Goal: Transaction & Acquisition: Purchase product/service

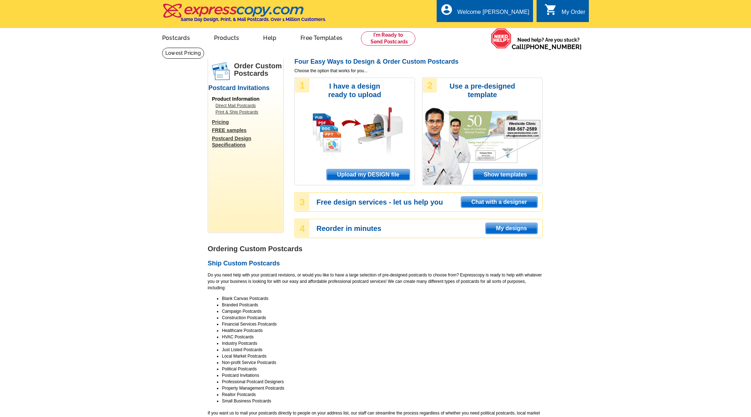
click at [181, 85] on main "Order Custom Postcards Postcard Invitations Product Information Direct Mail Pos…" at bounding box center [375, 418] width 751 height 742
click at [385, 39] on link at bounding box center [388, 38] width 54 height 14
click at [375, 173] on span "Upload my DESIGN file" at bounding box center [368, 174] width 83 height 11
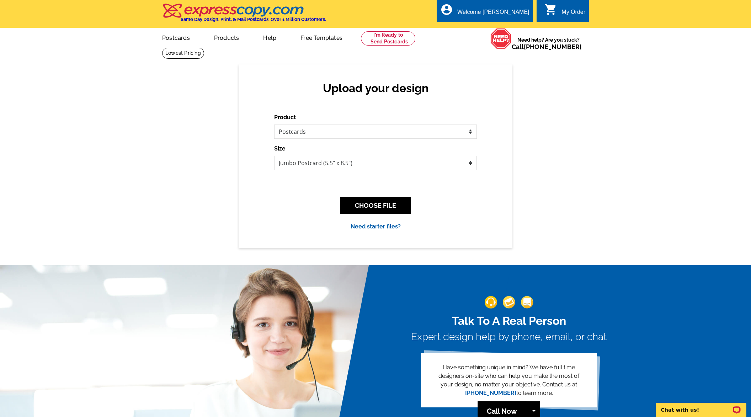
click at [369, 206] on button "CHOOSE FILE" at bounding box center [375, 205] width 70 height 17
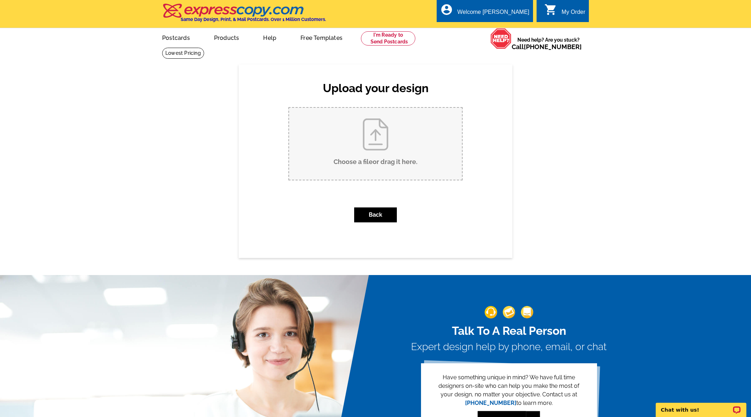
click at [365, 159] on input "Choose a file or drag it here ." at bounding box center [375, 144] width 173 height 72
click at [369, 139] on input "Choose a file or drag it here ." at bounding box center [375, 144] width 173 height 72
click at [365, 215] on button "Back" at bounding box center [375, 214] width 43 height 15
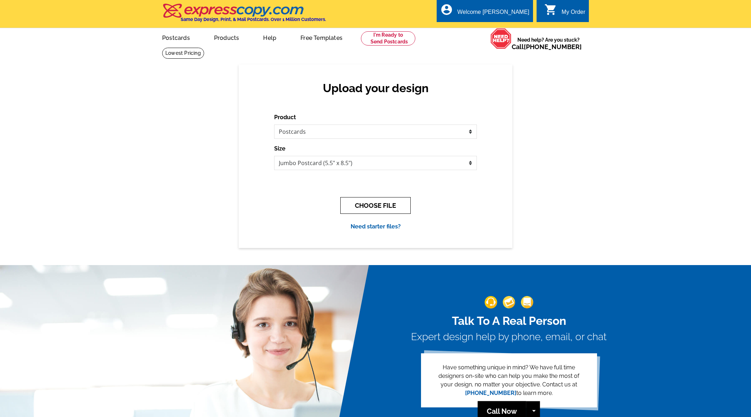
click at [370, 208] on button "CHOOSE FILE" at bounding box center [375, 205] width 70 height 17
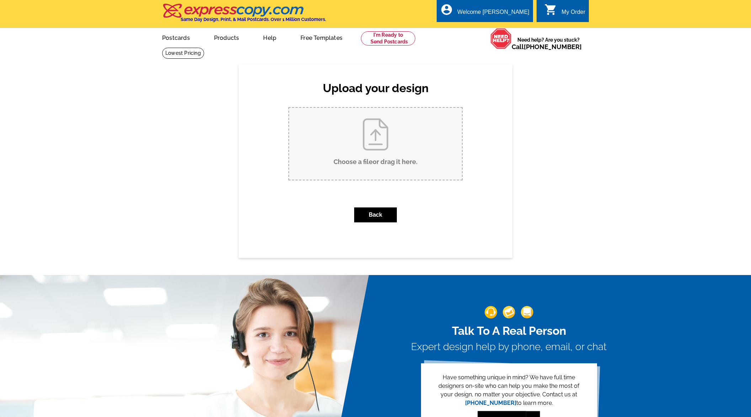
click at [371, 159] on input "Choose a file or drag it here ." at bounding box center [375, 144] width 173 height 72
type input "C:\fakepath\ELITE AUCTIONS_9x6_PreviewPC_ELITE AUCTIONS_120 Mount Moriah Rd Aub…"
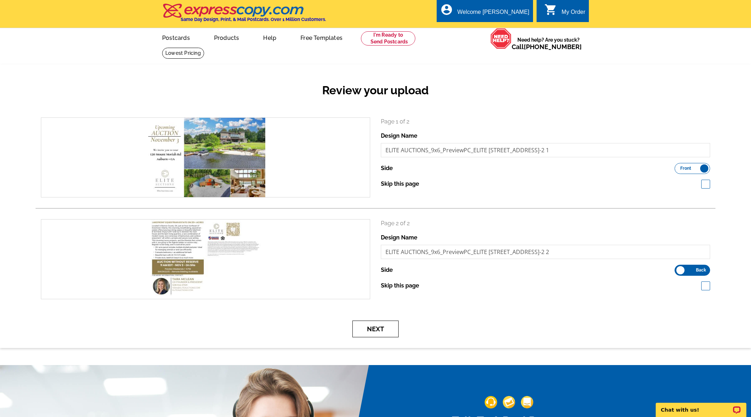
click at [365, 326] on button "Next" at bounding box center [376, 328] width 46 height 17
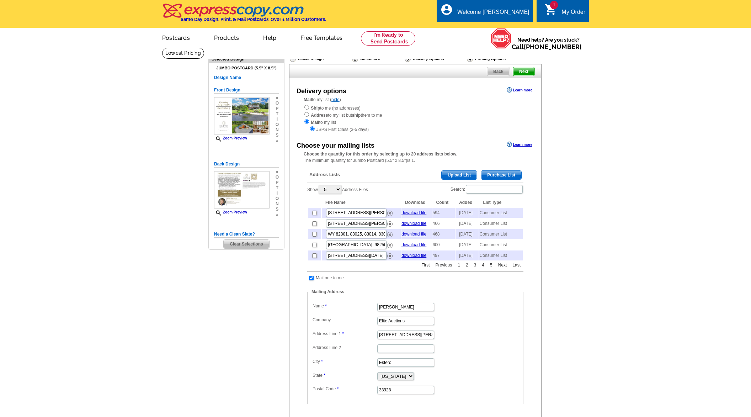
click at [498, 172] on span "Purchase List" at bounding box center [501, 175] width 40 height 9
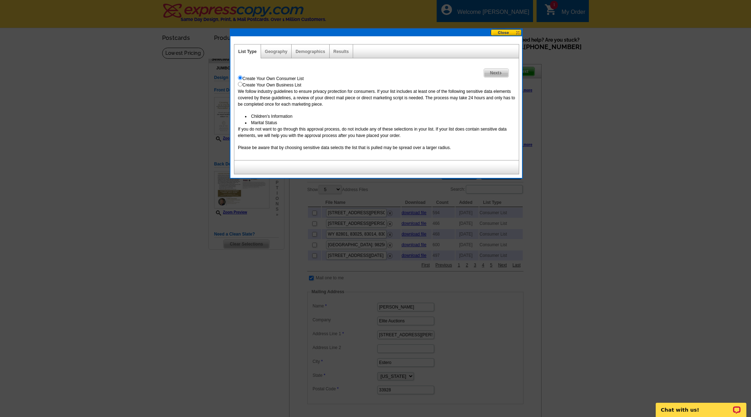
click at [496, 74] on span "Next" at bounding box center [496, 73] width 25 height 9
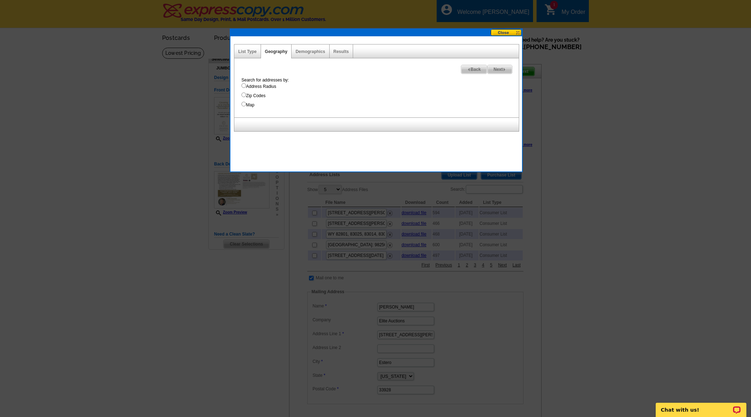
drag, startPoint x: 243, startPoint y: 86, endPoint x: 247, endPoint y: 95, distance: 9.2
click at [243, 86] on input "Address Radius" at bounding box center [244, 85] width 5 height 5
radio input "true"
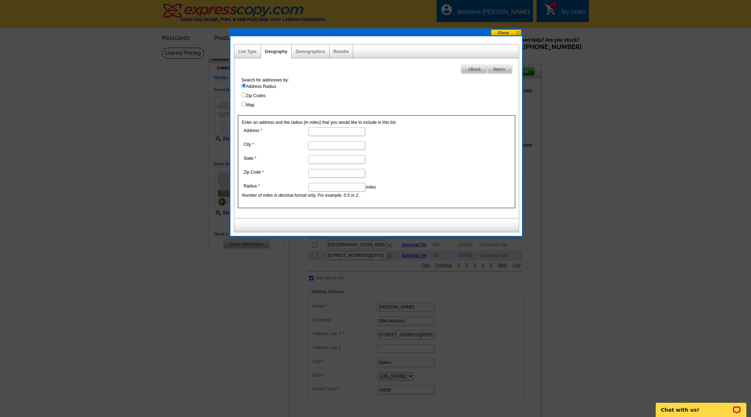
click at [243, 96] on input "Zip Codes" at bounding box center [244, 94] width 5 height 5
radio input "true"
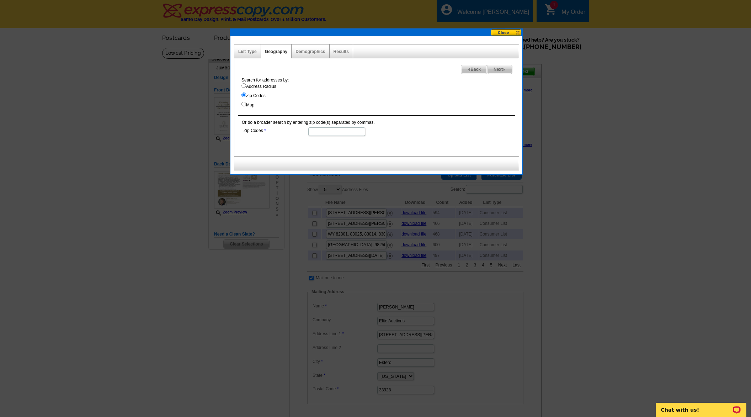
click at [328, 133] on input "Zip Codes" at bounding box center [336, 131] width 57 height 9
paste input "3275 Islewood Ave, Weston, FL 33332"
type input "3275 Islewood Ave, Weston, FL 33332"
click at [347, 131] on input "3275 Islewood Ave, Weston, FL 33332" at bounding box center [336, 131] width 57 height 9
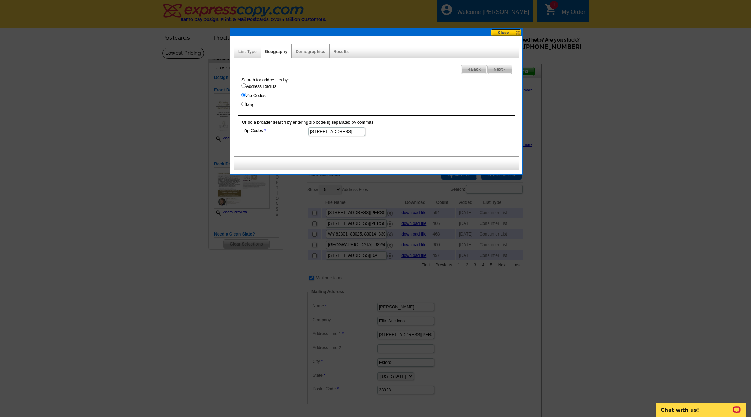
click at [347, 131] on input "3275 Islewood Ave, Weston, FL 33332" at bounding box center [336, 131] width 57 height 9
type input "30011"
click at [501, 68] on span "Next" at bounding box center [500, 69] width 25 height 9
select select
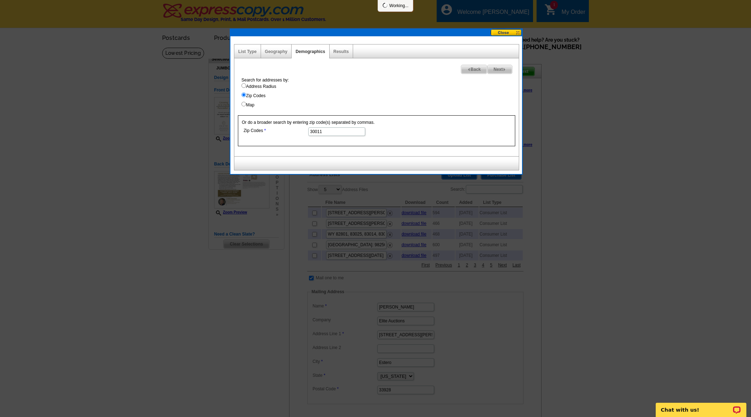
select select
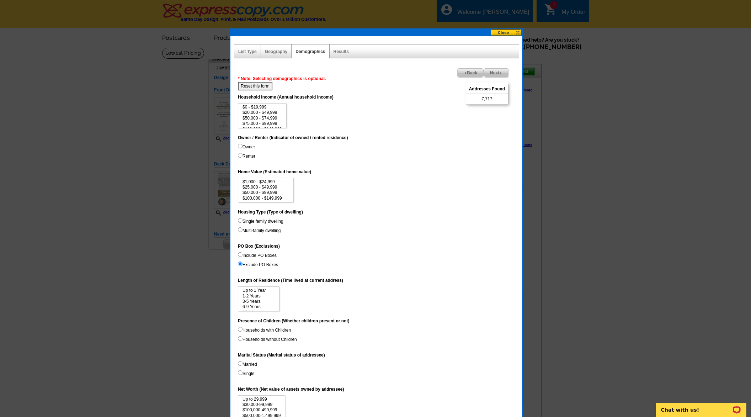
scroll to position [32, 0]
click at [258, 122] on option "$1,000,000+" at bounding box center [262, 124] width 41 height 5
select select "1000000"
click at [263, 196] on option "$3,000,000+" at bounding box center [266, 198] width 48 height 5
drag, startPoint x: 268, startPoint y: 190, endPoint x: 273, endPoint y: 196, distance: 8.1
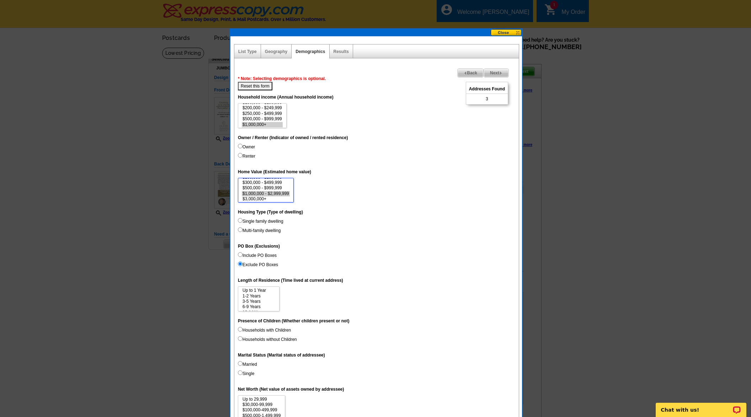
click at [268, 191] on option "$1,000,000 - $2,999,999" at bounding box center [266, 193] width 48 height 5
select select "1000000-2999999"
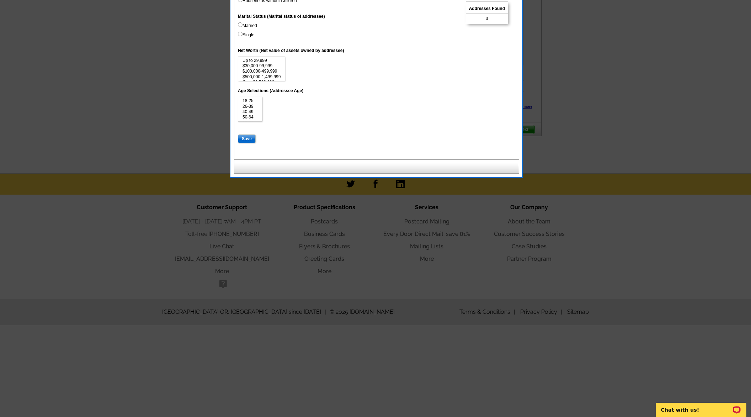
scroll to position [5, 0]
drag, startPoint x: 269, startPoint y: 73, endPoint x: 303, endPoint y: 83, distance: 35.4
click at [269, 74] on option "Over $1,500,000" at bounding box center [261, 76] width 39 height 5
select select "1500000"
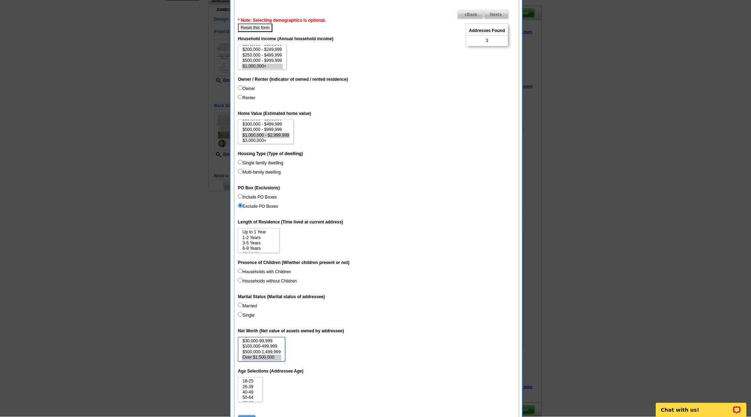
scroll to position [58, 0]
click at [465, 14] on span "Back" at bounding box center [471, 15] width 26 height 9
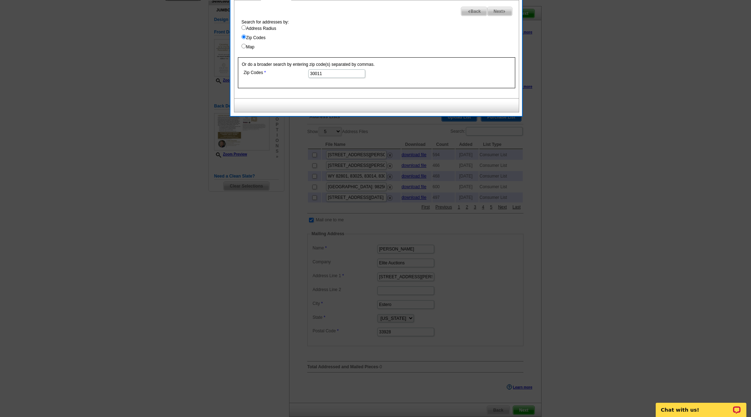
click at [351, 75] on input "30011" at bounding box center [336, 73] width 57 height 9
paste input "30005"
type input "30011,30005"
click at [498, 10] on span "Next" at bounding box center [500, 11] width 25 height 9
select select
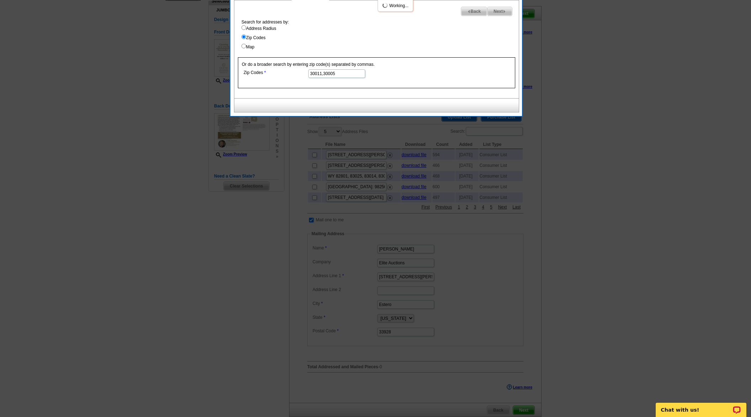
select select
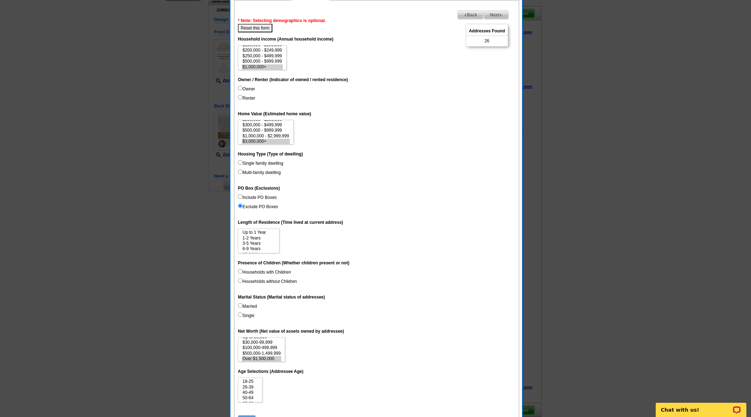
click at [470, 13] on span "Back" at bounding box center [471, 15] width 26 height 9
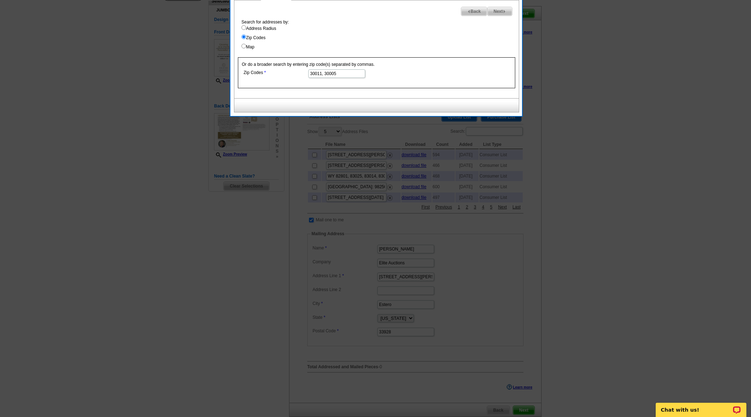
drag, startPoint x: 323, startPoint y: 73, endPoint x: 328, endPoint y: 74, distance: 5.3
click at [324, 73] on input "30011, 30005" at bounding box center [336, 73] width 57 height 9
paste input "30327"
type input "30011,30005,30327"
click at [503, 10] on span "Next" at bounding box center [500, 11] width 25 height 9
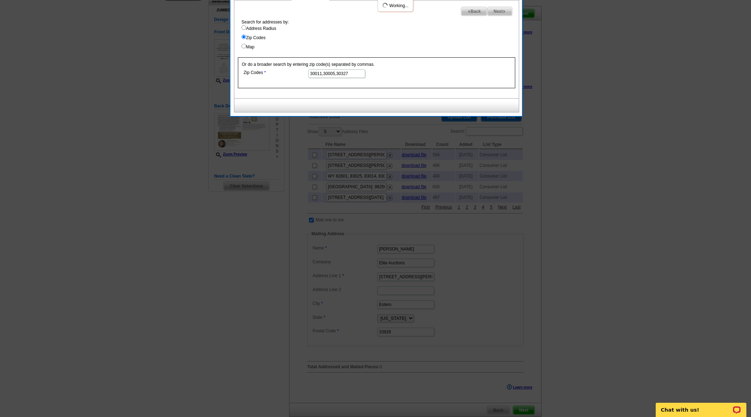
select select
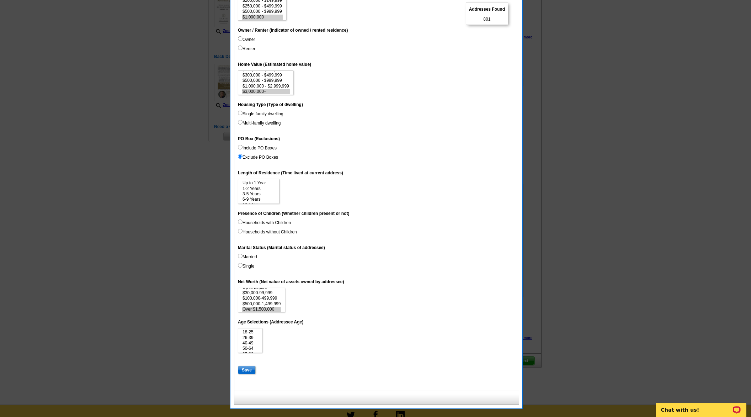
scroll to position [111, 0]
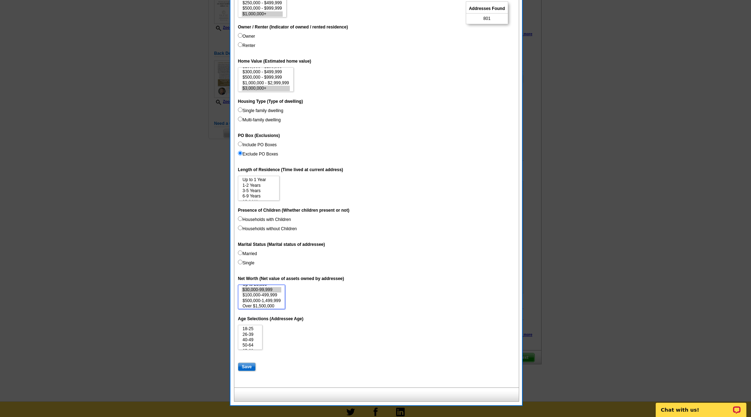
click at [274, 292] on option "$30,000-99,999" at bounding box center [261, 289] width 39 height 5
click at [266, 302] on option "Over $1,500,000" at bounding box center [261, 304] width 39 height 5
select select "1500000"
click at [249, 362] on input "Save" at bounding box center [247, 366] width 18 height 9
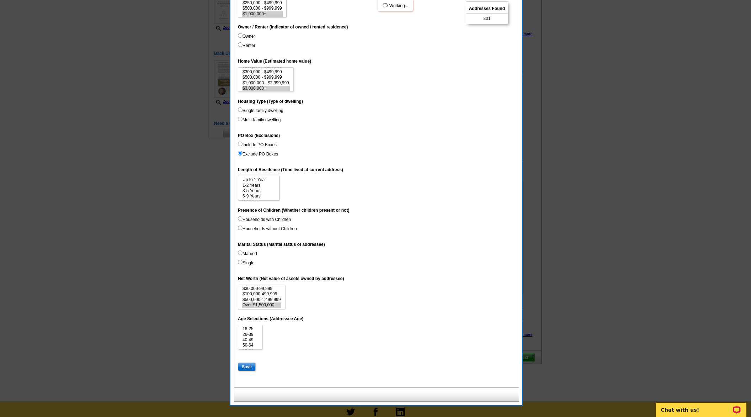
select select
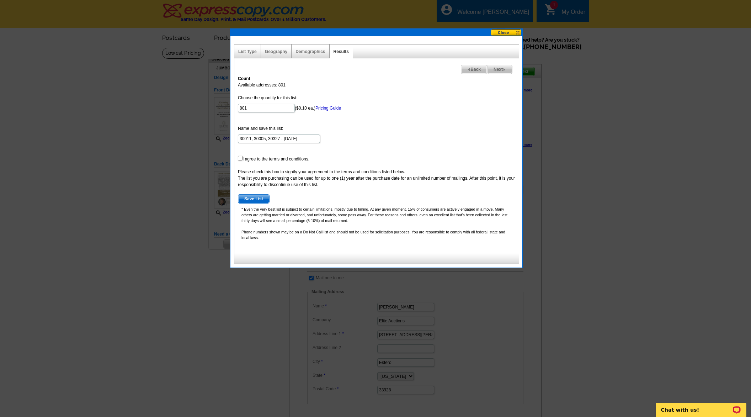
scroll to position [0, 0]
drag, startPoint x: 242, startPoint y: 108, endPoint x: 235, endPoint y: 109, distance: 6.8
click at [235, 109] on div "Count Available addresses: 801 Choose the quantity for this list: 801 ($0.10 ea…" at bounding box center [376, 161] width 285 height 178
drag, startPoint x: 250, startPoint y: 108, endPoint x: 224, endPoint y: 108, distance: 26.0
click at [224, 108] on body "Welcome back Kristoffer My Account Logout local_phone Same Day Design, Print, &…" at bounding box center [375, 332] width 751 height 664
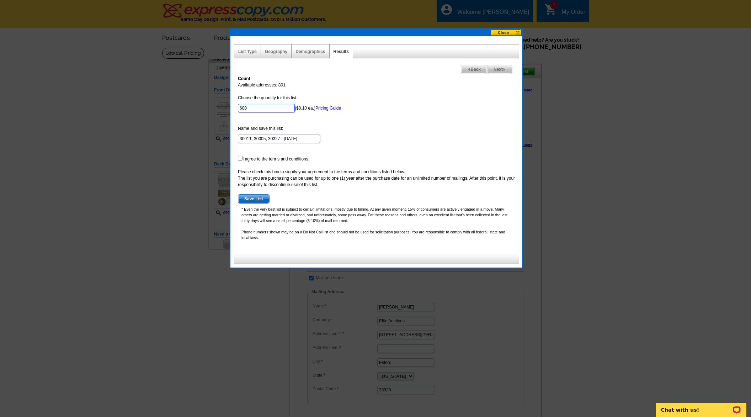
type input "600"
drag, startPoint x: 284, startPoint y: 139, endPoint x: 324, endPoint y: 139, distance: 40.2
click at [324, 139] on form "Choose the quantity for this list: 600 ($0.10 ea.) Pricing Guide Name and save …" at bounding box center [376, 149] width 277 height 109
type input "30011, 30005, 30327 - [GEOGRAPHIC_DATA]"
click at [240, 159] on input "checkbox" at bounding box center [240, 158] width 5 height 5
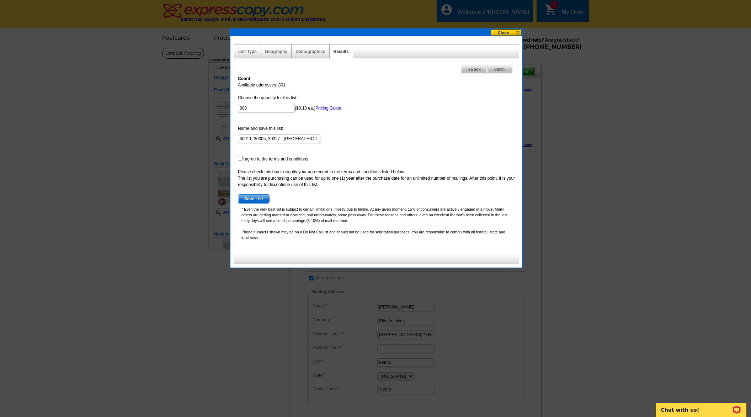
checkbox input "true"
click at [250, 197] on span "Save List" at bounding box center [253, 199] width 31 height 9
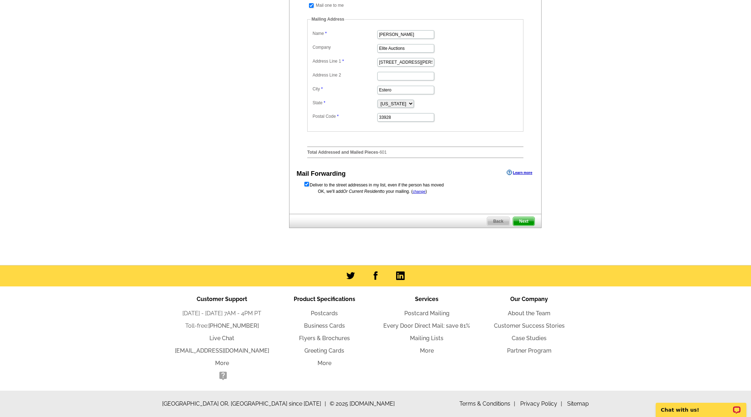
scroll to position [282, 0]
click at [525, 219] on span "Next" at bounding box center [523, 221] width 21 height 9
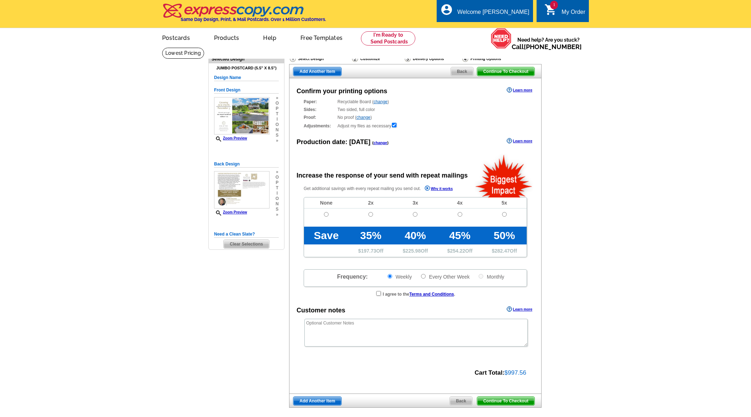
radio input "false"
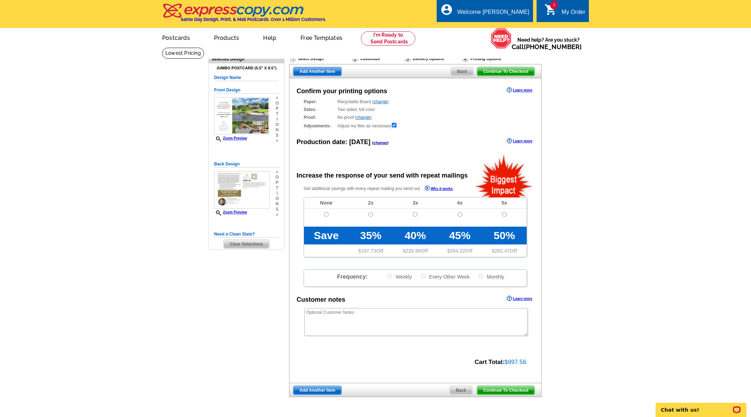
click at [460, 213] on input "radio" at bounding box center [460, 214] width 5 height 5
radio input "true"
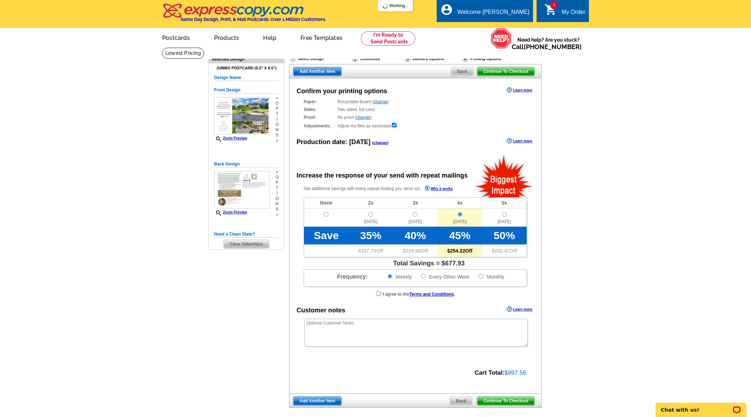
click at [377, 293] on input "checkbox" at bounding box center [378, 293] width 5 height 5
checkbox input "true"
click at [513, 397] on span "Continue To Checkout" at bounding box center [505, 401] width 57 height 9
click at [415, 214] on input "radio" at bounding box center [415, 214] width 5 height 5
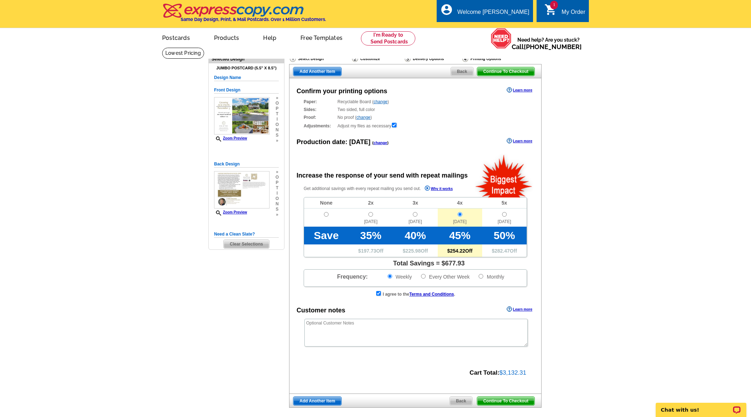
radio input "true"
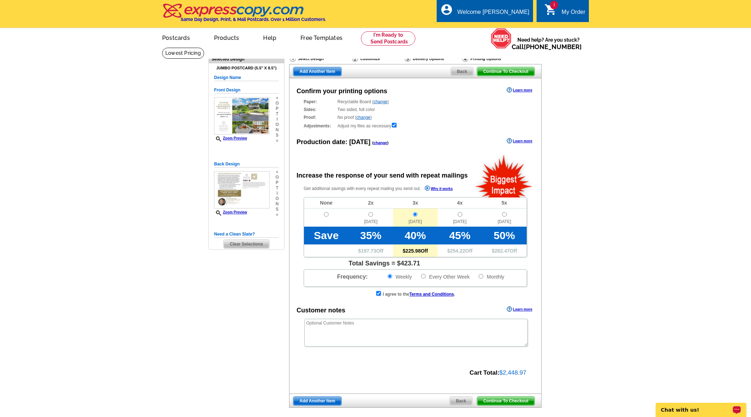
click at [738, 407] on div "Open LiveChat chat widget" at bounding box center [737, 409] width 9 height 9
click at [573, 356] on main "Need Help? call 800-260-5887, chat with support, or have our designers make som…" at bounding box center [375, 245] width 751 height 397
click at [518, 399] on span "Continue To Checkout" at bounding box center [505, 401] width 57 height 9
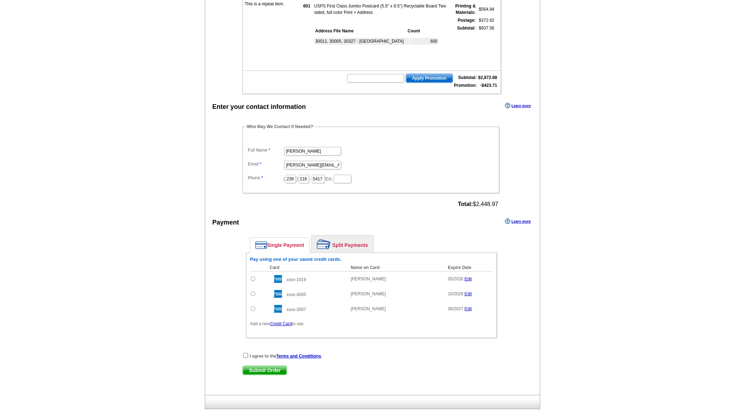
scroll to position [316, 0]
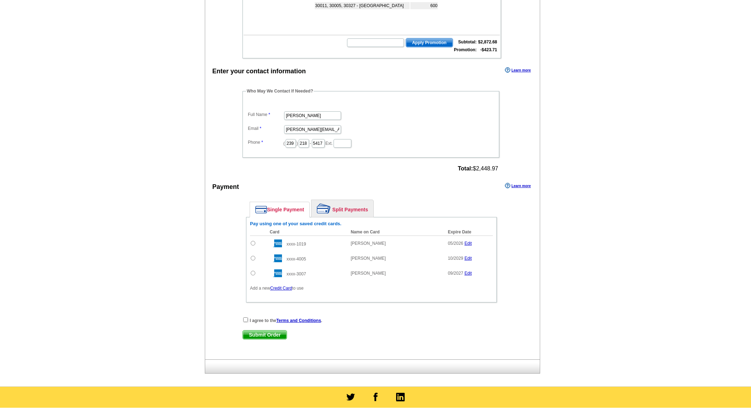
click at [245, 320] on input "checkbox" at bounding box center [245, 319] width 5 height 5
checkbox input "true"
click at [254, 244] on input "radio" at bounding box center [253, 243] width 5 height 5
radio input "true"
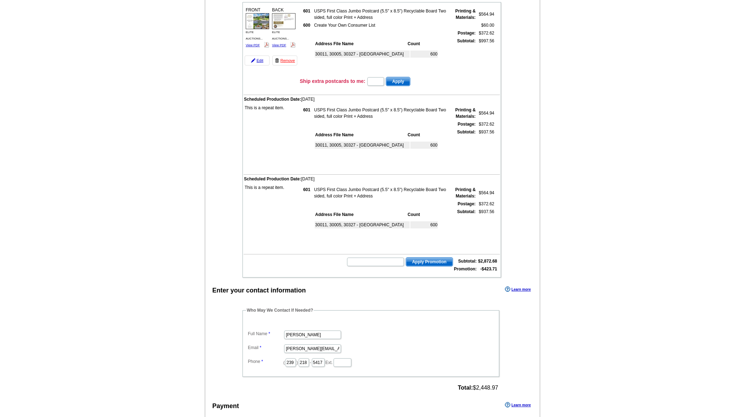
scroll to position [45, 0]
